Goal: Information Seeking & Learning: Get advice/opinions

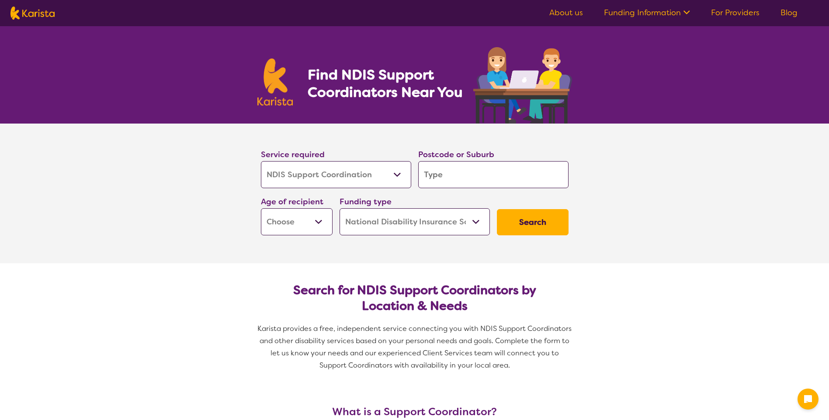
select select "NDIS Support Coordination"
select select "NDIS"
select select "NDIS Support Coordination"
select select "NDIS"
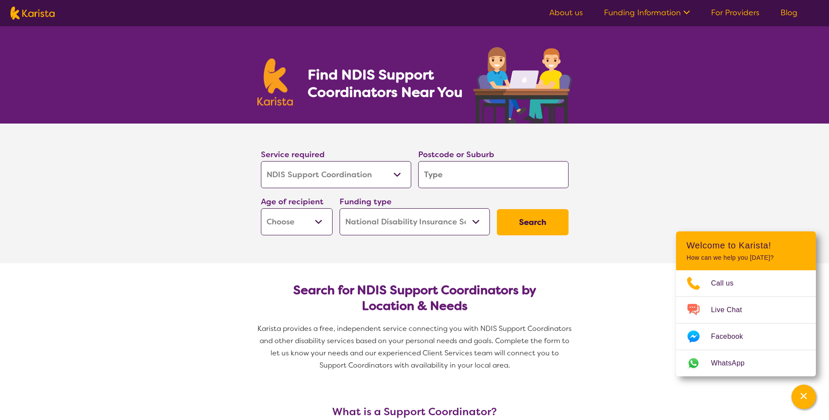
click at [462, 178] on input "search" at bounding box center [493, 174] width 150 height 27
type input "2"
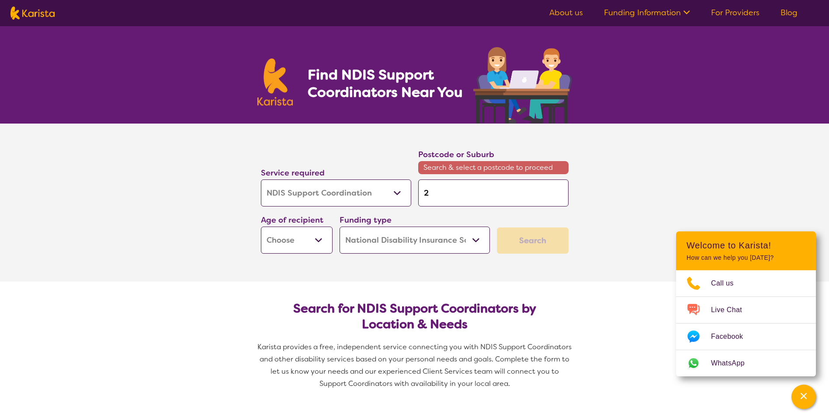
type input "21"
type input "217"
type input "2170"
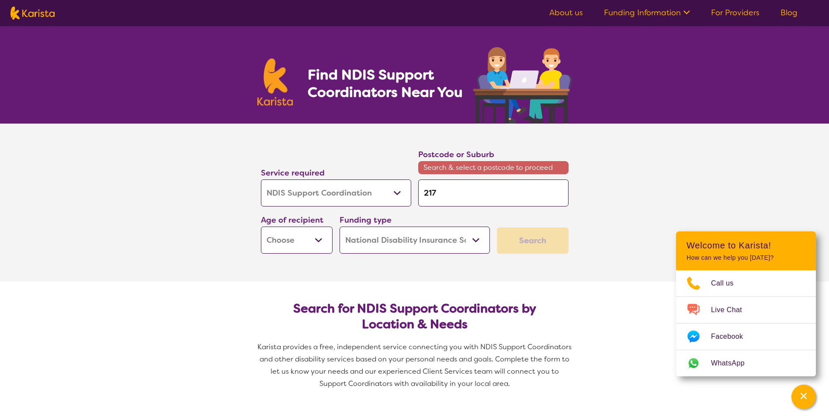
type input "2170"
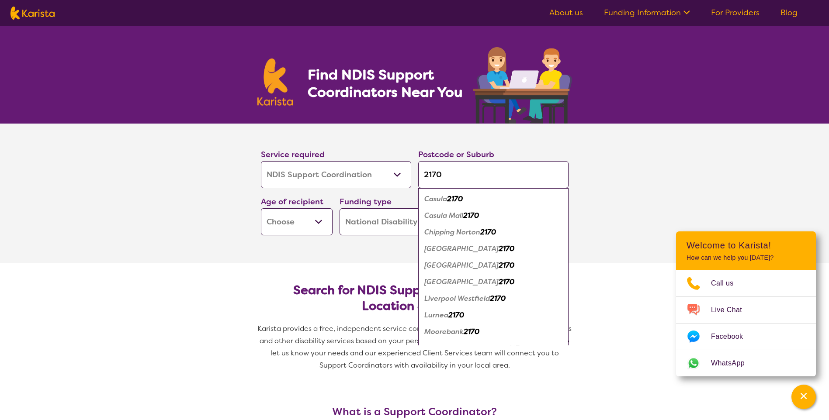
type input "2170"
click at [454, 263] on em "[GEOGRAPHIC_DATA]" at bounding box center [461, 265] width 74 height 9
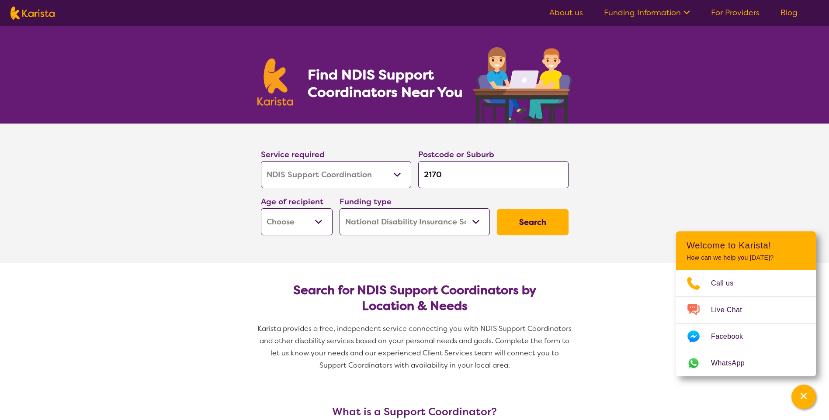
click at [305, 223] on select "Early Childhood - 0 to 9 Child - 10 to 11 Adolescent - 12 to 17 Adult - 18 to 6…" at bounding box center [297, 221] width 72 height 27
click at [421, 232] on select "Home Care Package (HCP) National Disability Insurance Scheme (NDIS) I don't know" at bounding box center [414, 221] width 150 height 27
click at [339, 208] on select "Home Care Package (HCP) National Disability Insurance Scheme (NDIS) I don't know" at bounding box center [414, 221] width 150 height 27
click at [520, 228] on button "Search" at bounding box center [533, 222] width 72 height 26
click at [306, 225] on select "Early Childhood - 0 to 9 Child - 10 to 11 Adolescent - 12 to 17 Adult - 18 to 6…" at bounding box center [297, 221] width 72 height 27
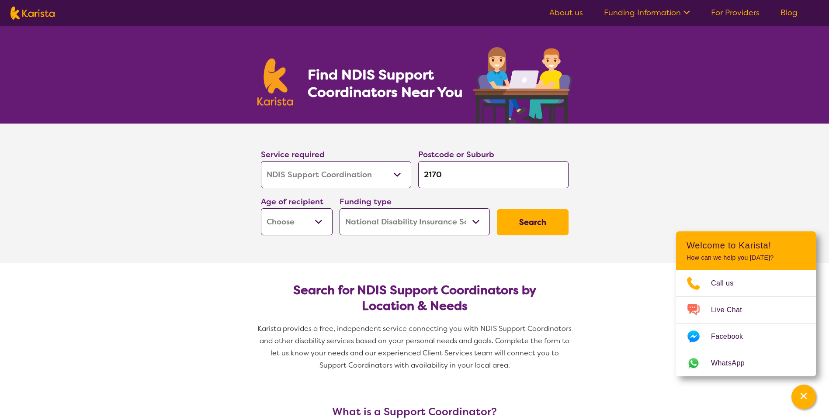
select select "CH"
click at [261, 208] on select "Early Childhood - 0 to 9 Child - 10 to 11 Adolescent - 12 to 17 Adult - 18 to 6…" at bounding box center [297, 221] width 72 height 27
select select "CH"
click at [528, 226] on button "Search" at bounding box center [533, 222] width 72 height 26
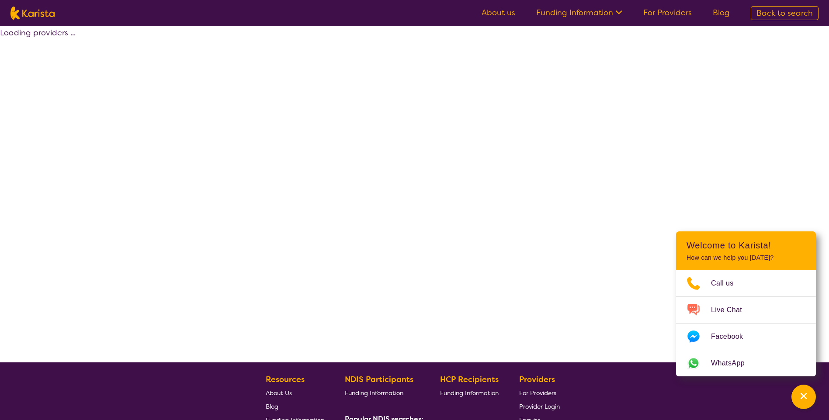
select select "by_score"
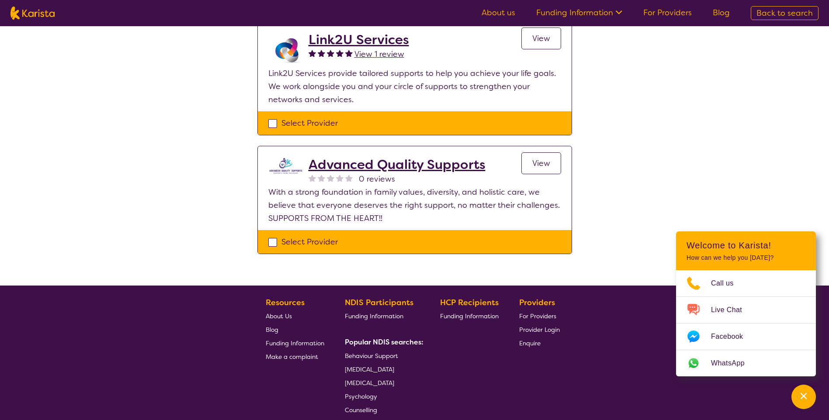
scroll to position [185, 0]
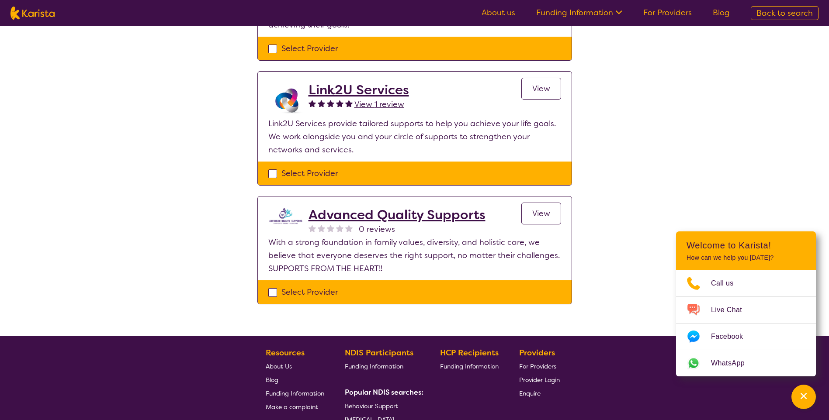
click at [423, 219] on h2 "Advanced Quality Supports" at bounding box center [396, 215] width 177 height 16
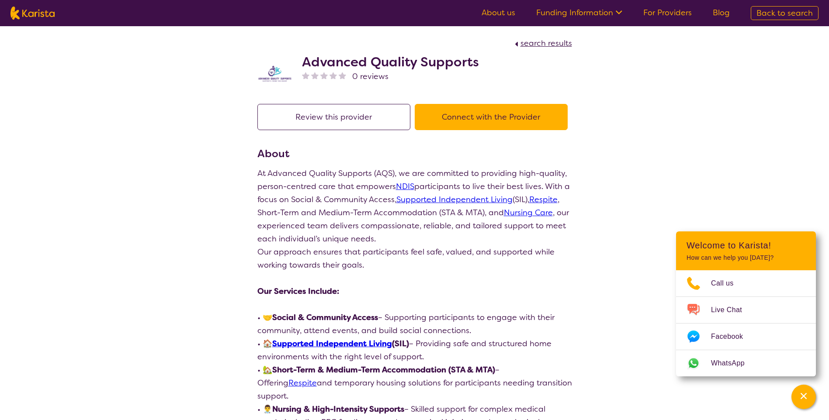
click at [442, 114] on button "Connect with the Provider" at bounding box center [491, 117] width 153 height 26
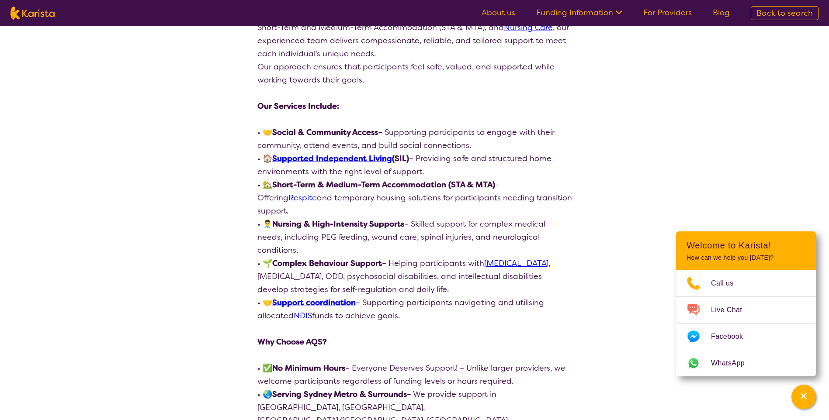
select select "by_score"
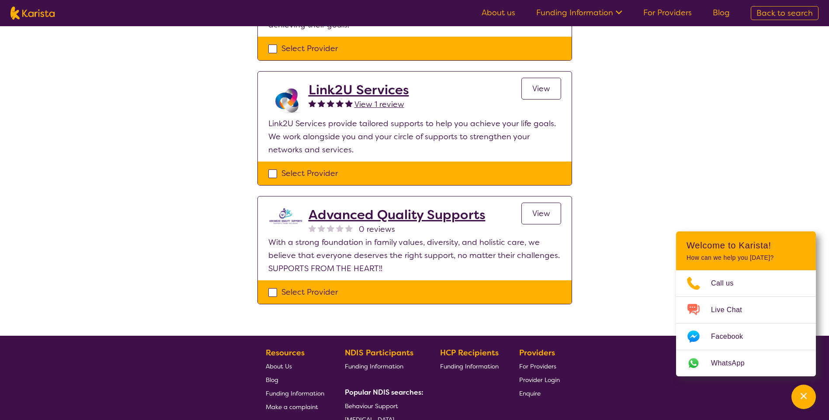
select select "NDIS Support Coordination"
select select "CH"
select select "NDIS"
select select "NDIS Support Coordination"
select select "CH"
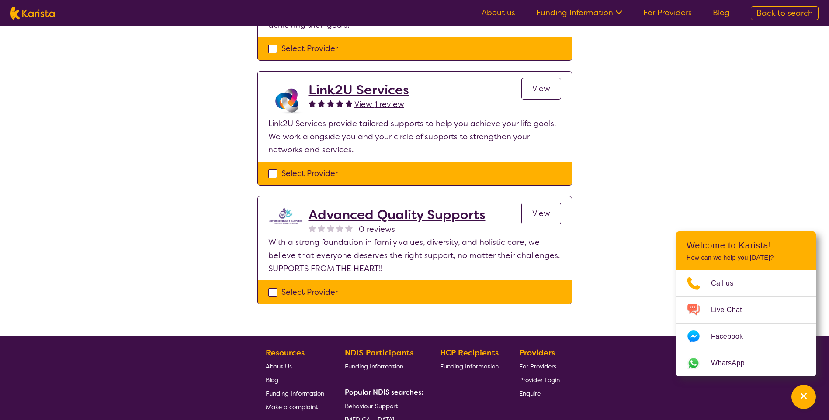
select select "NDIS"
